Goal: Browse casually

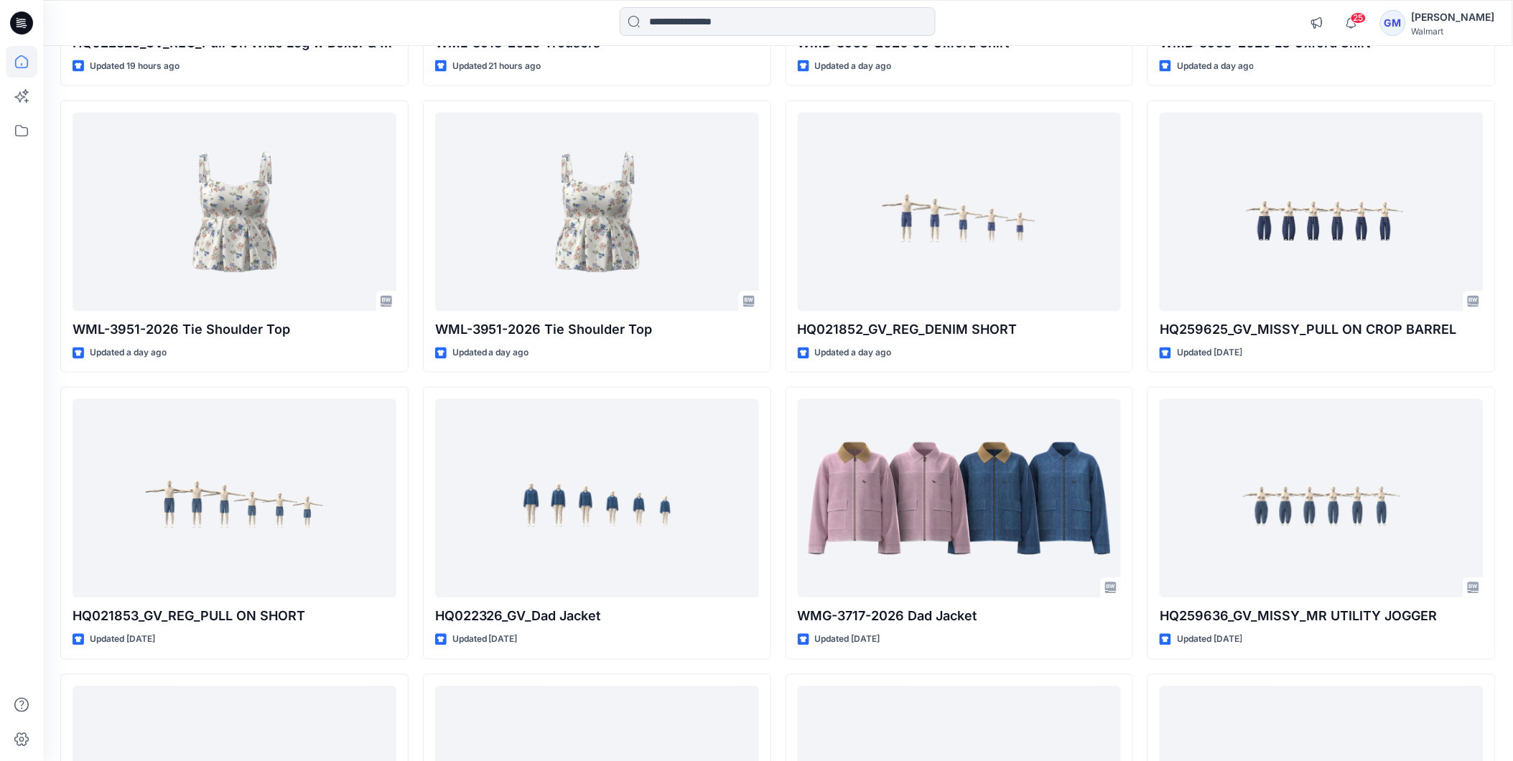
scroll to position [994, 0]
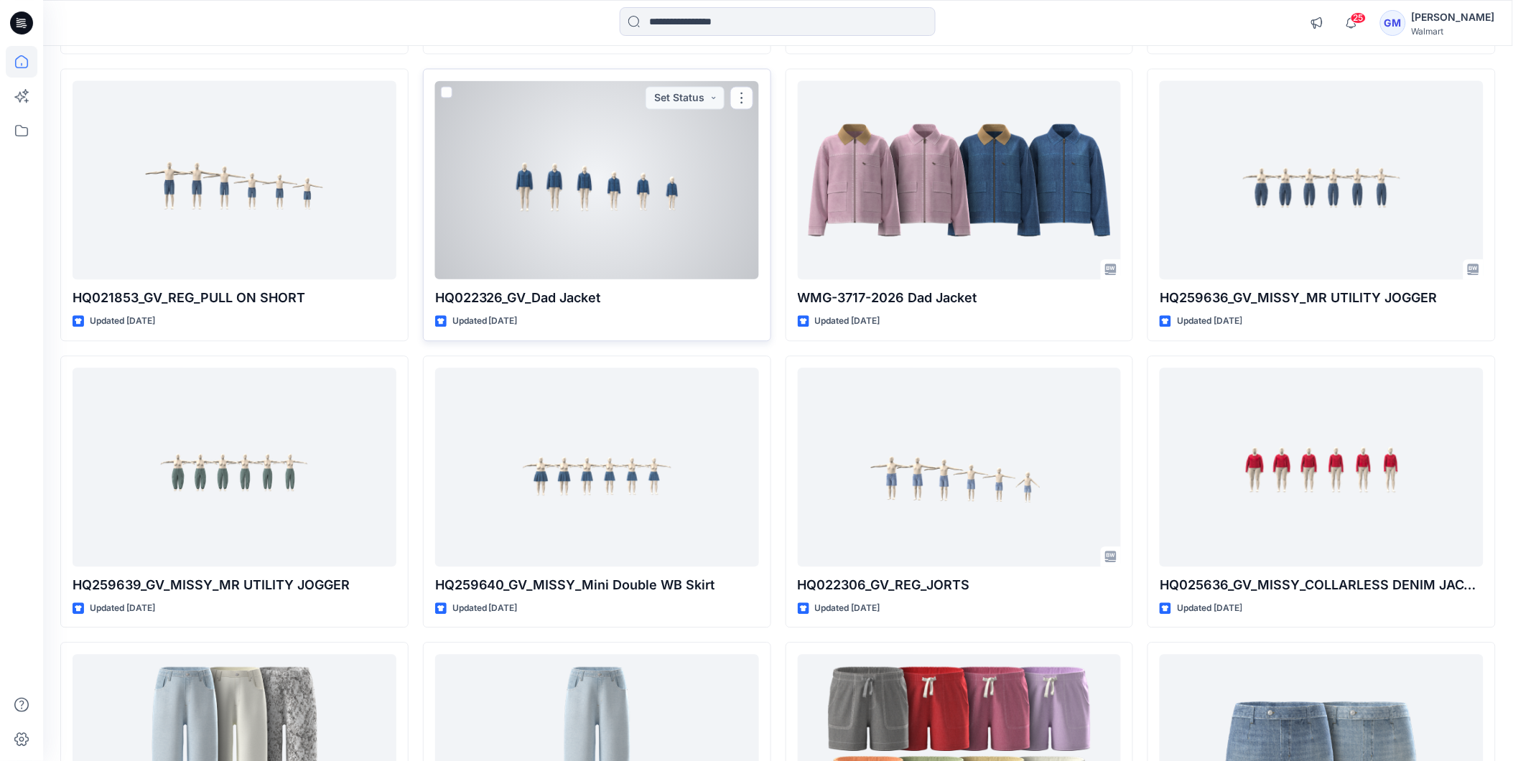
click at [599, 234] on div at bounding box center [597, 179] width 324 height 199
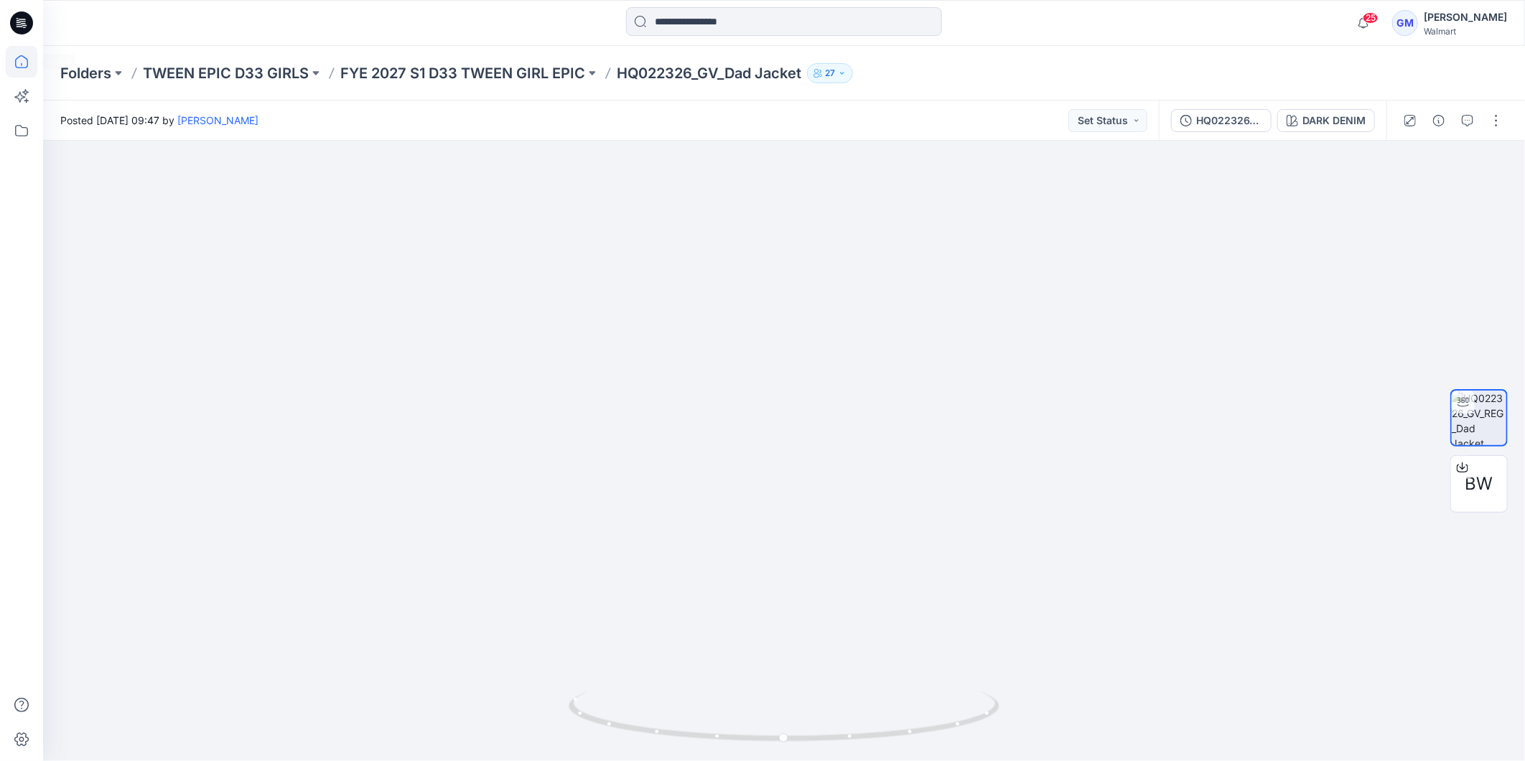
click at [18, 60] on icon at bounding box center [22, 62] width 32 height 32
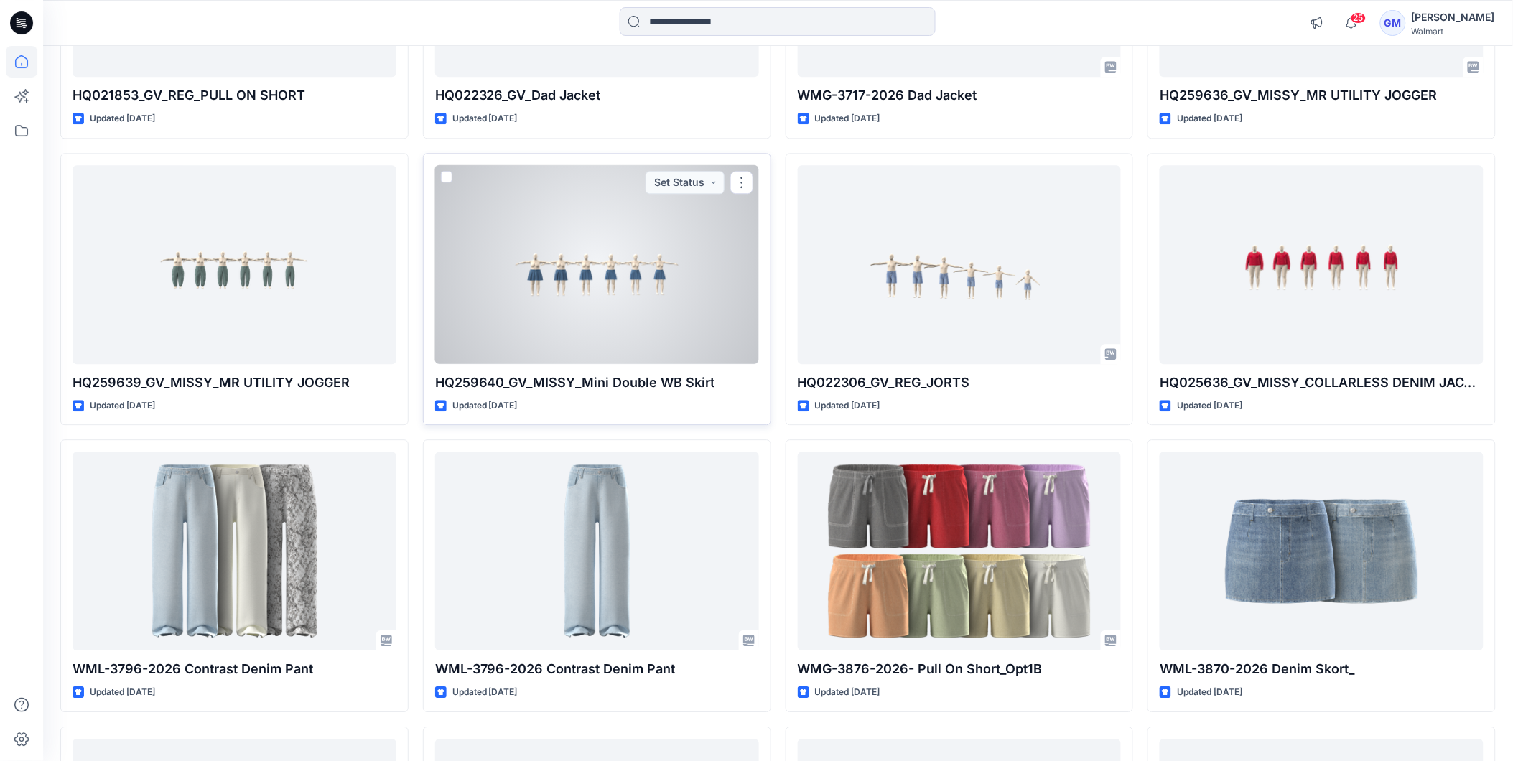
scroll to position [957, 0]
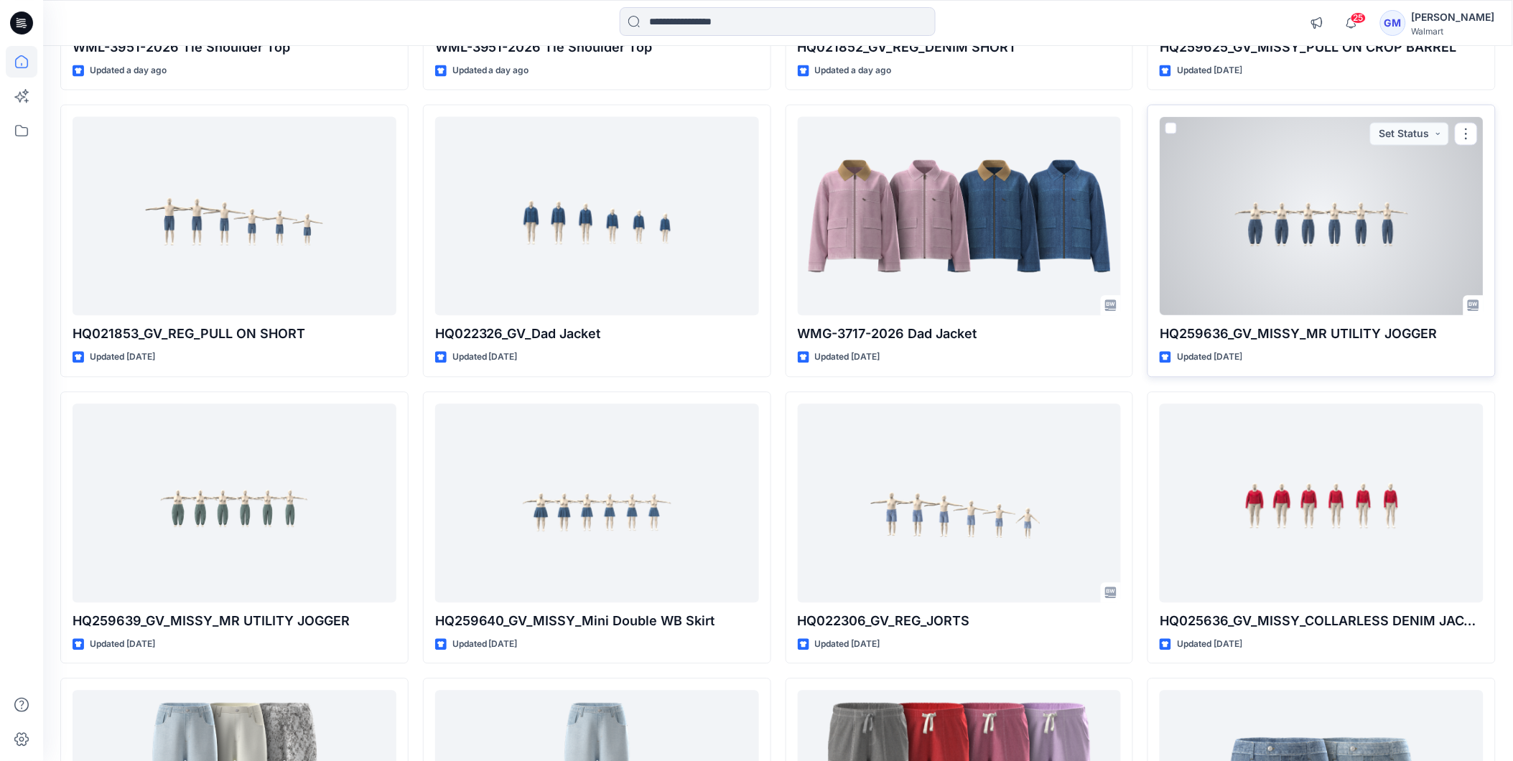
click at [1302, 169] on div at bounding box center [1321, 216] width 324 height 199
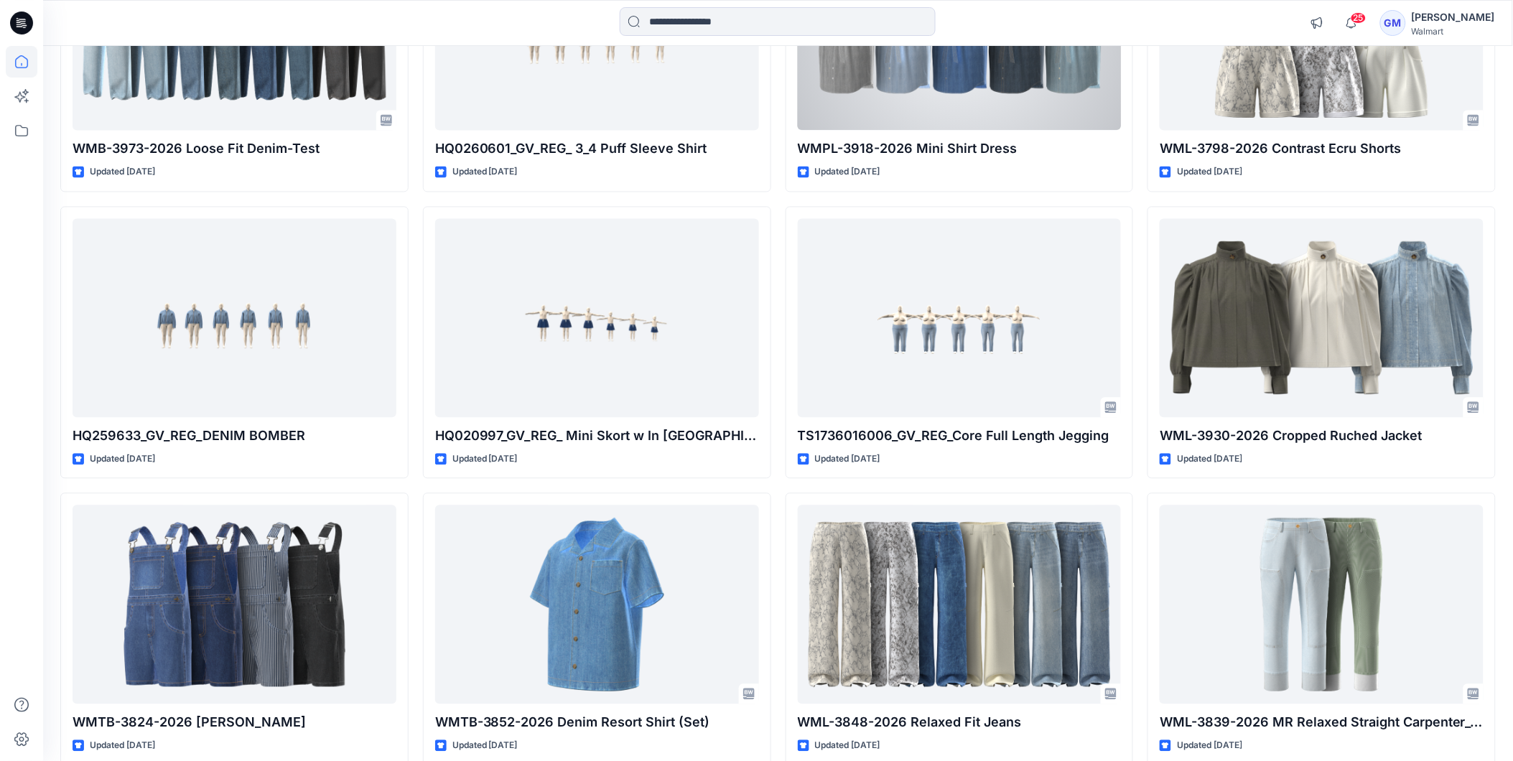
scroll to position [2875, 0]
